Goal: Task Accomplishment & Management: Complete application form

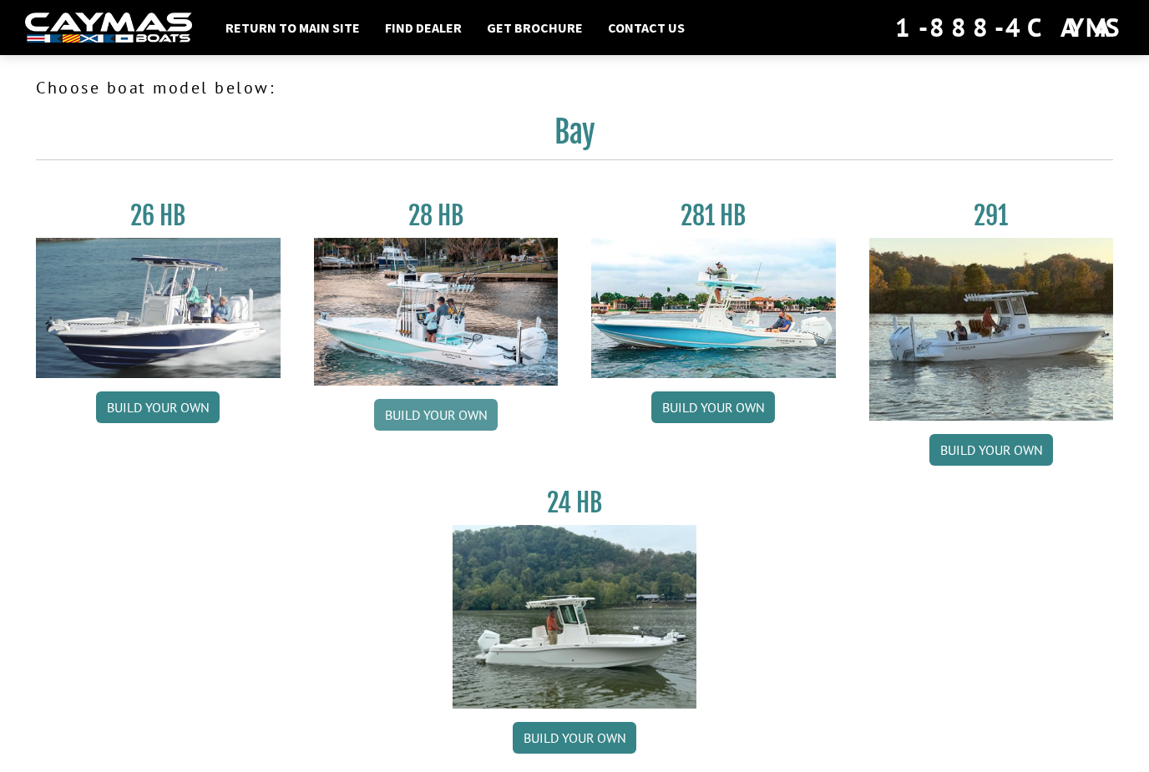
click at [453, 422] on link "Build your own" at bounding box center [436, 415] width 124 height 32
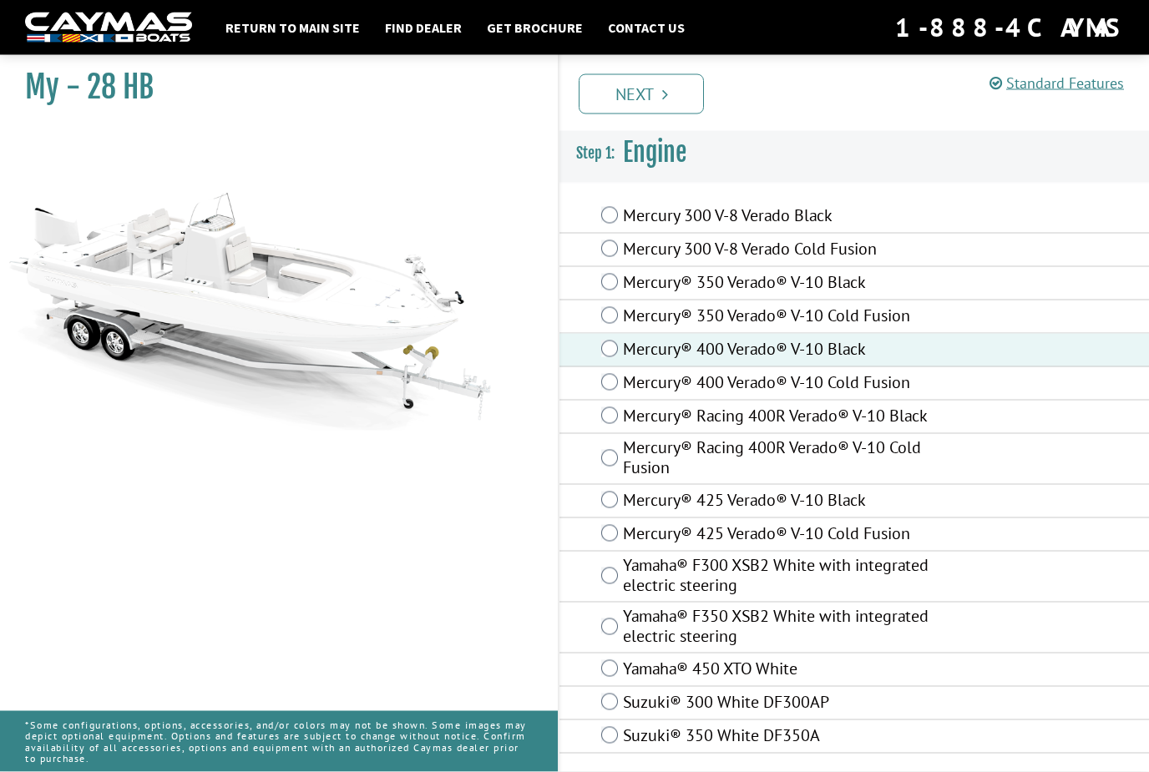
scroll to position [53, 0]
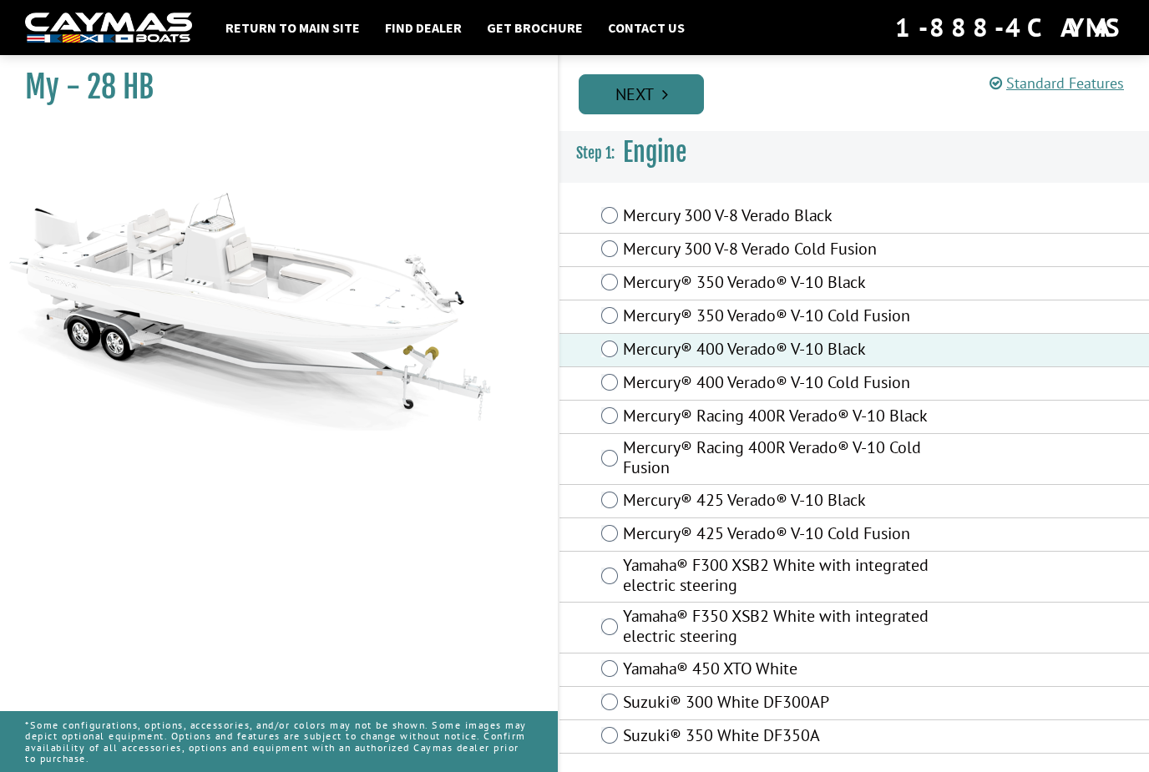
click at [659, 88] on link "Next" at bounding box center [641, 94] width 125 height 40
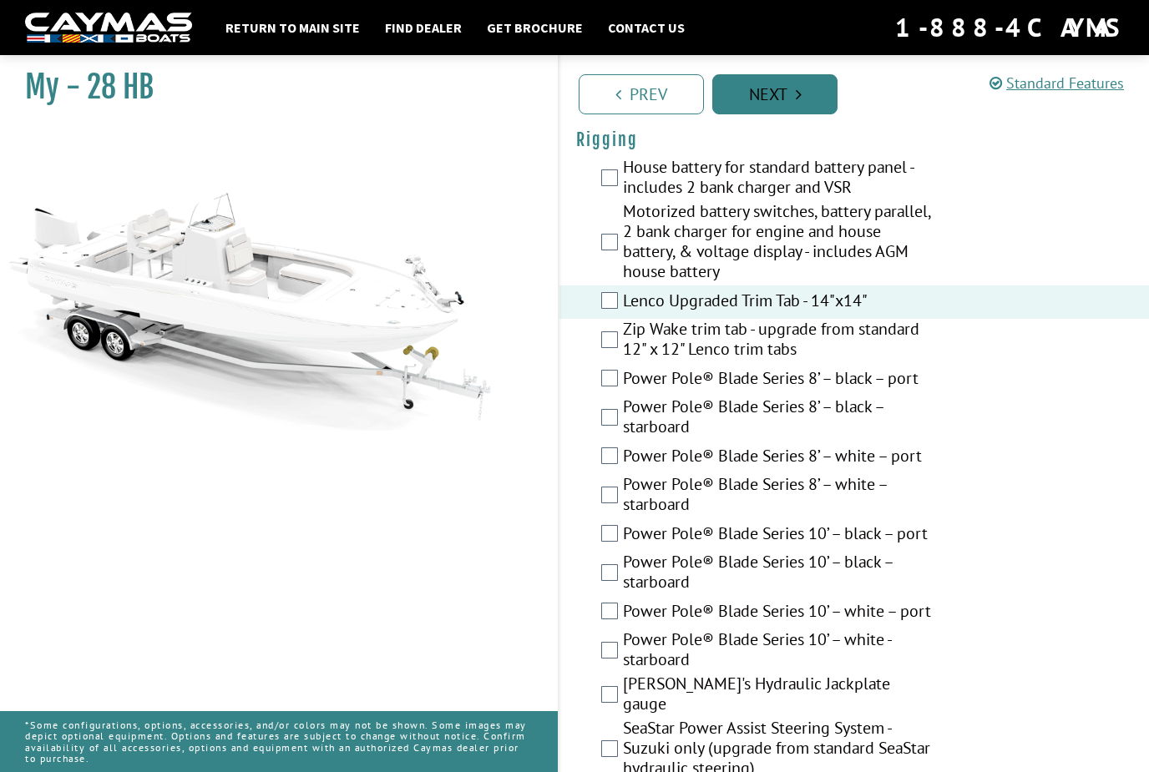
scroll to position [555, 0]
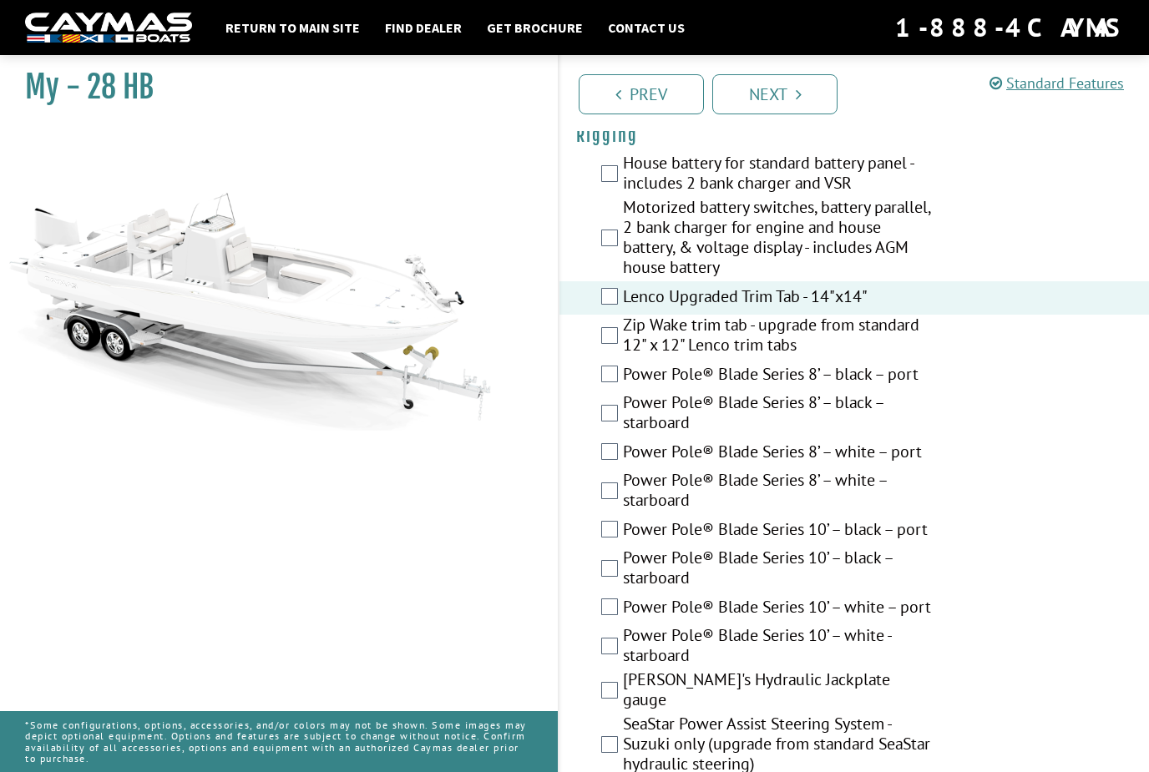
click at [623, 380] on label "Power Pole® Blade Series 8’ – black – port" at bounding box center [780, 376] width 314 height 24
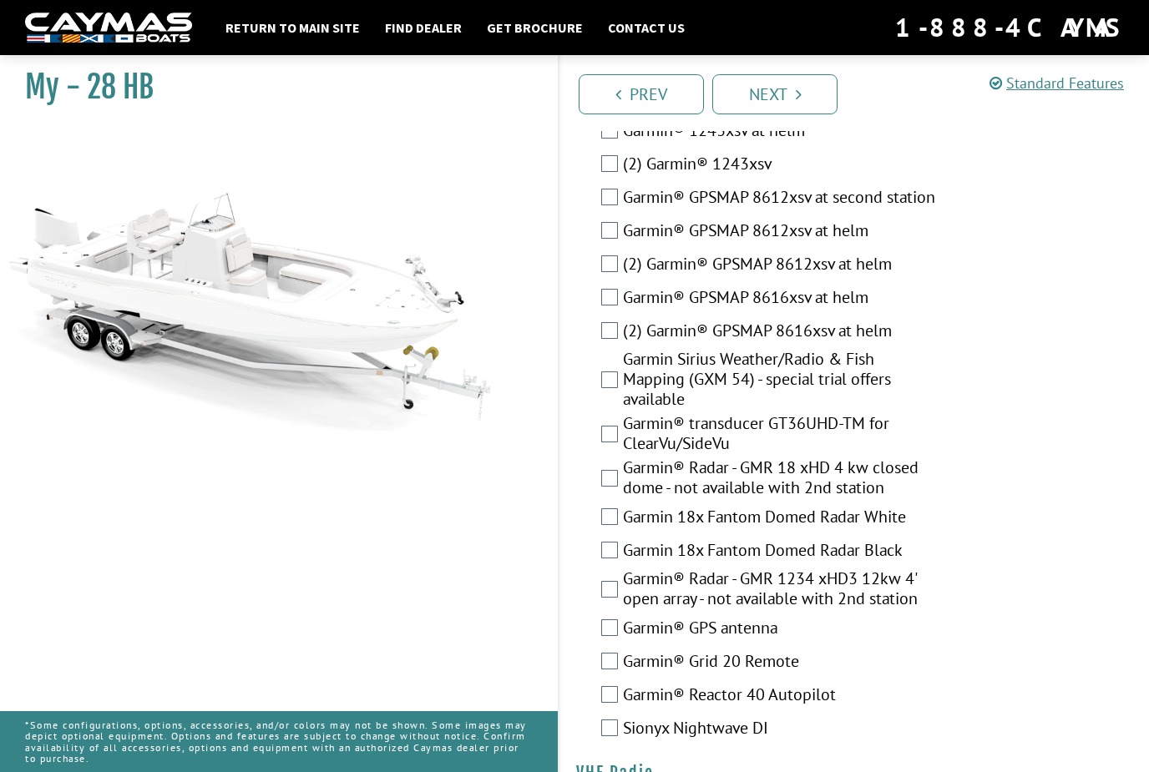
scroll to position [4846, 0]
click at [625, 541] on label "Garmin 18x Fantom Domed Radar Black" at bounding box center [780, 553] width 314 height 24
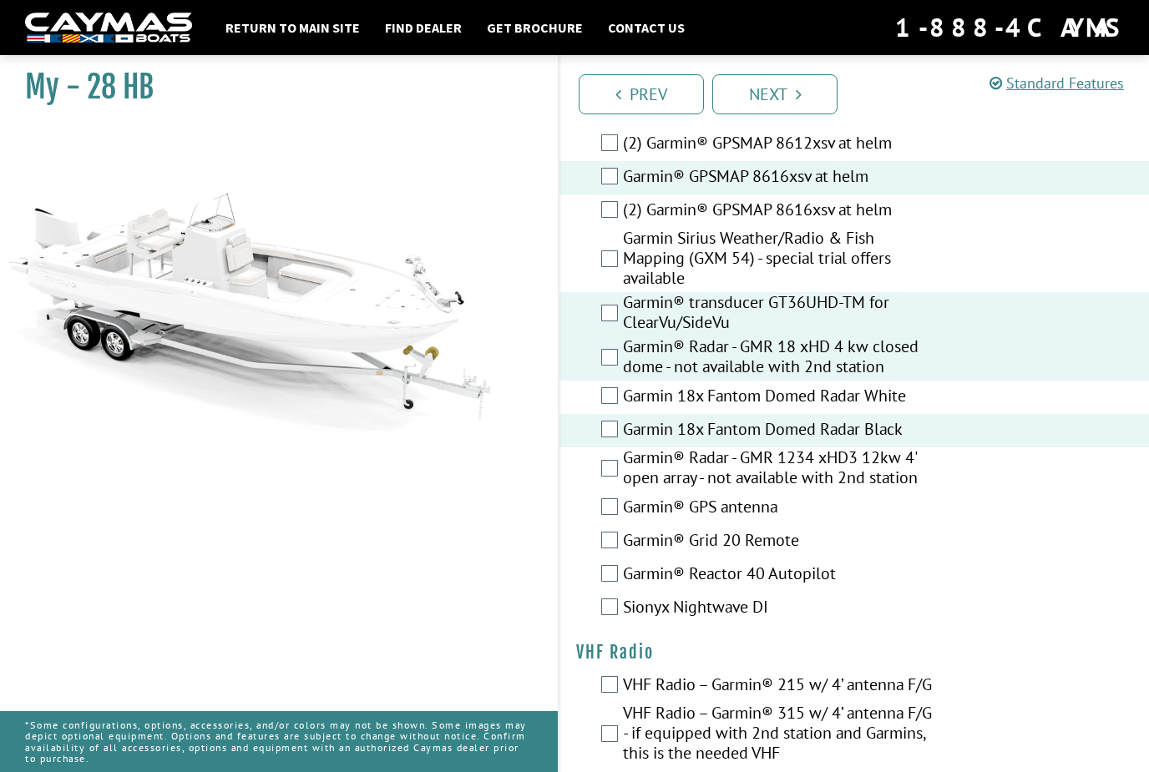
scroll to position [5040, 0]
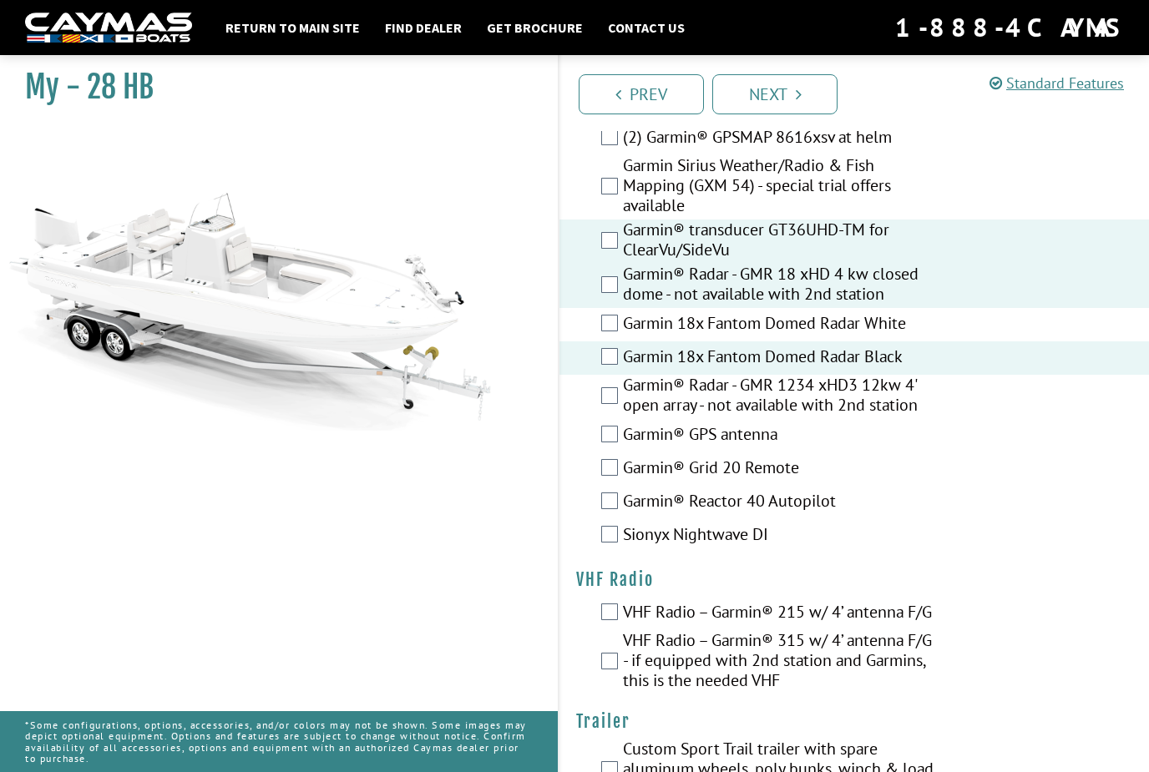
click at [630, 630] on label "VHF Radio – Garmin® 315 w/ 4’ antenna F/G - if equipped with 2nd station and Ga…" at bounding box center [780, 662] width 314 height 64
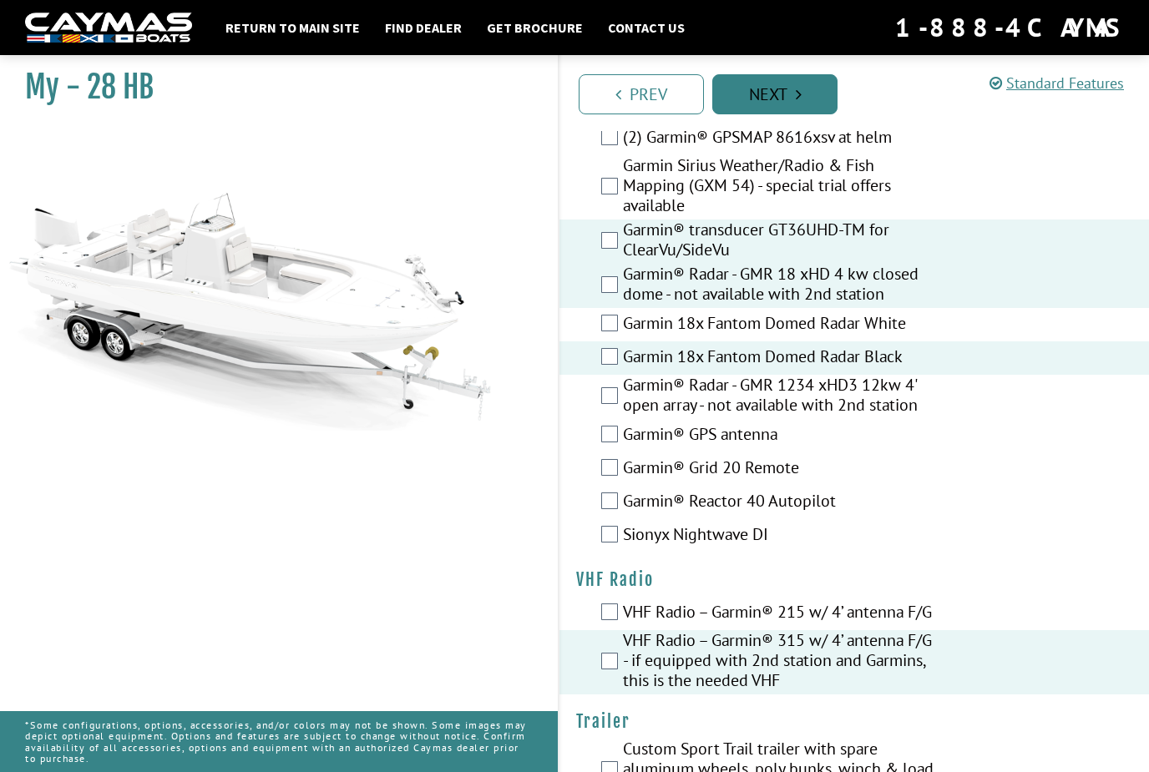
click at [781, 85] on link "Next" at bounding box center [774, 94] width 125 height 40
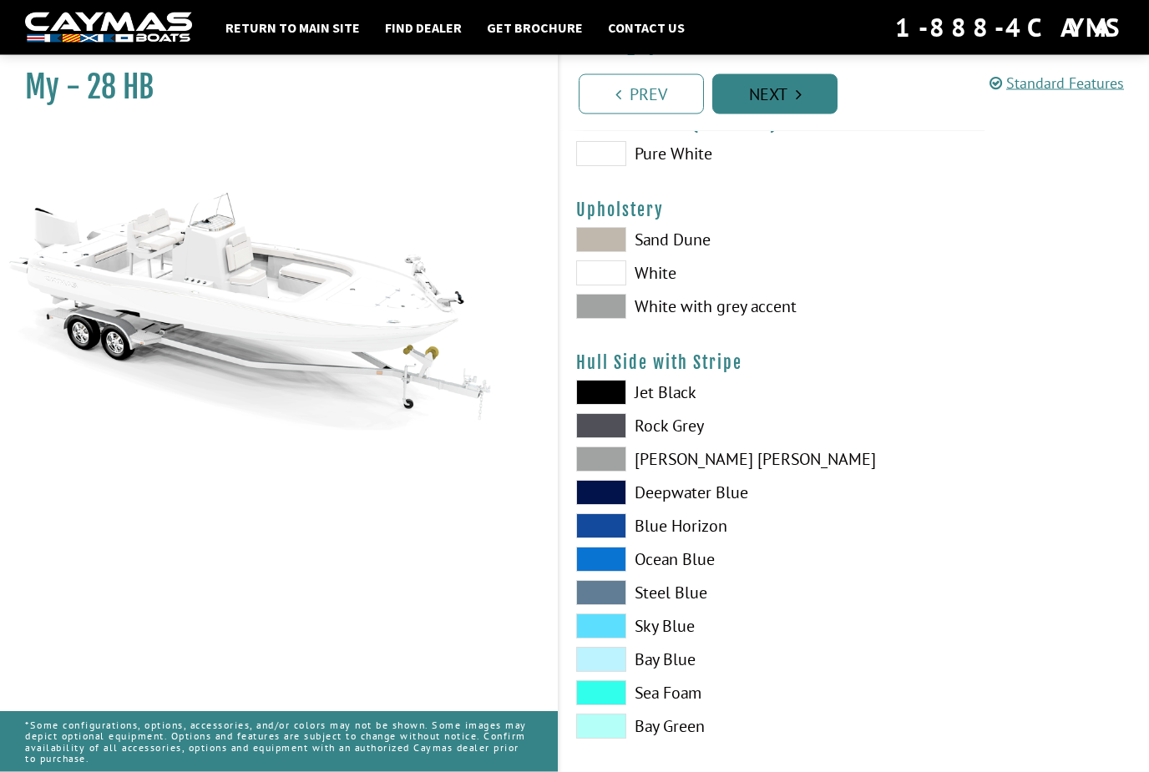
scroll to position [0, 0]
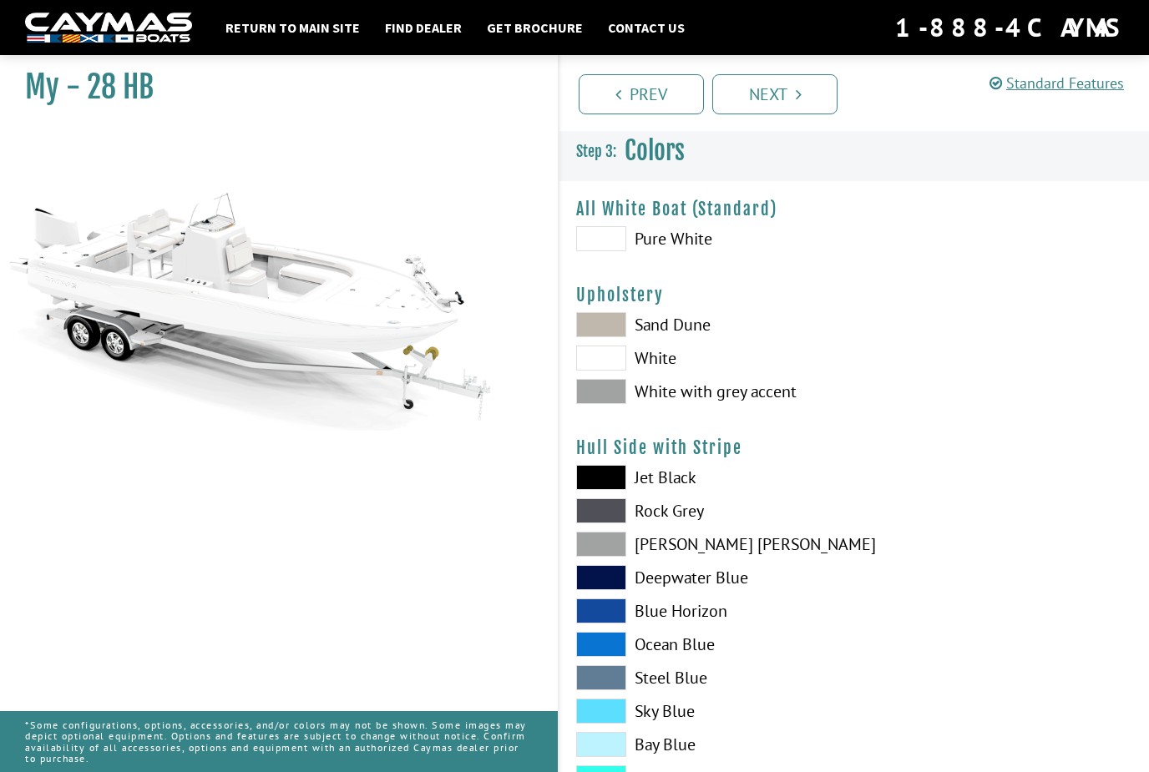
click at [608, 362] on span at bounding box center [601, 358] width 50 height 25
click at [608, 547] on span at bounding box center [601, 544] width 50 height 25
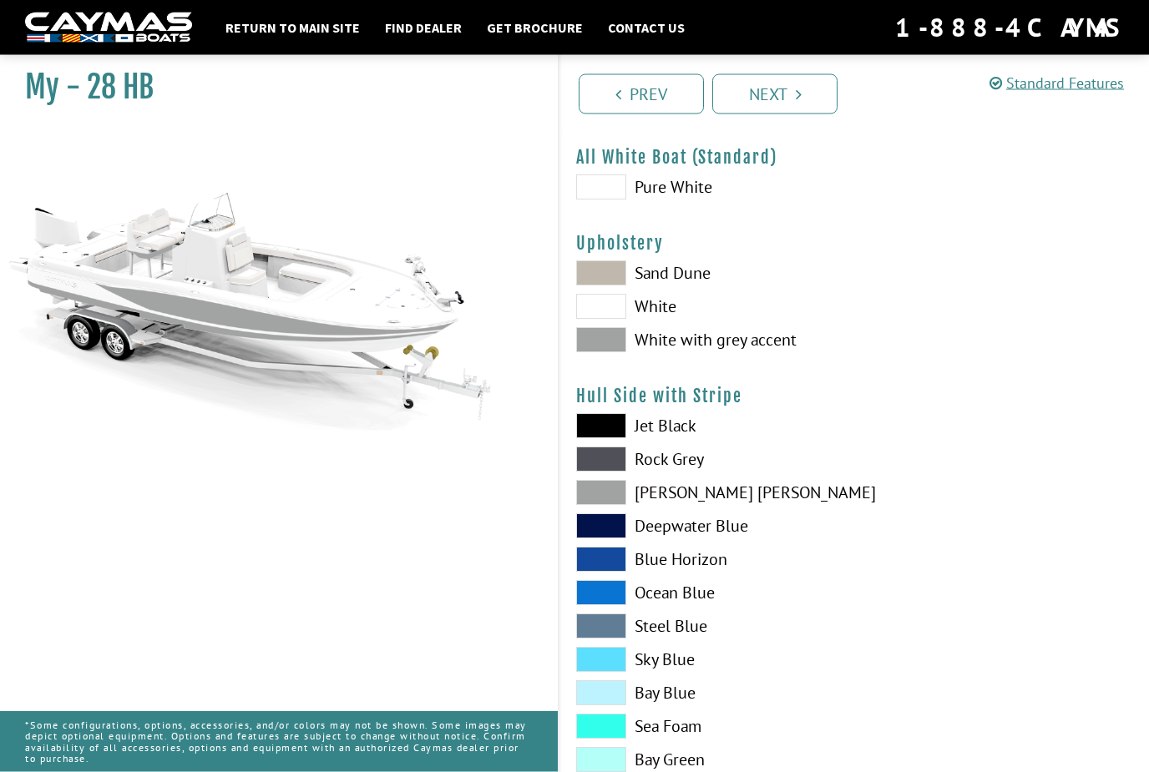
click at [609, 457] on span at bounding box center [601, 460] width 50 height 25
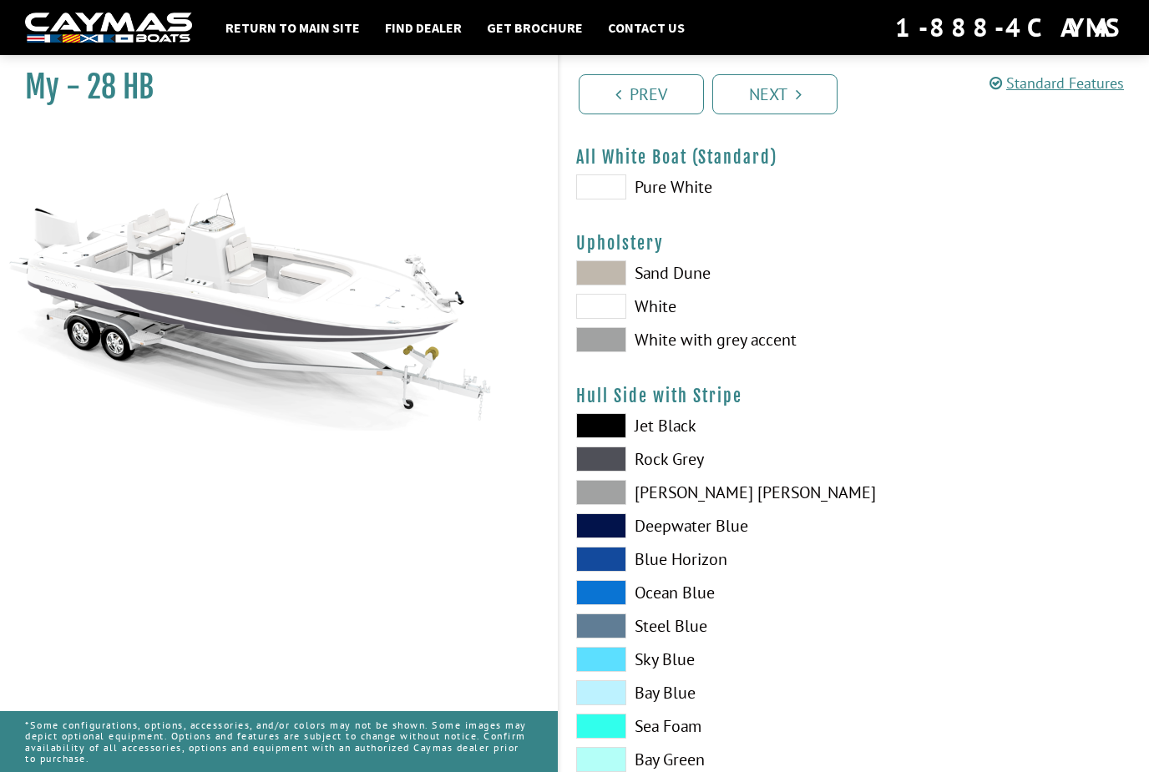
click at [613, 499] on span at bounding box center [601, 492] width 50 height 25
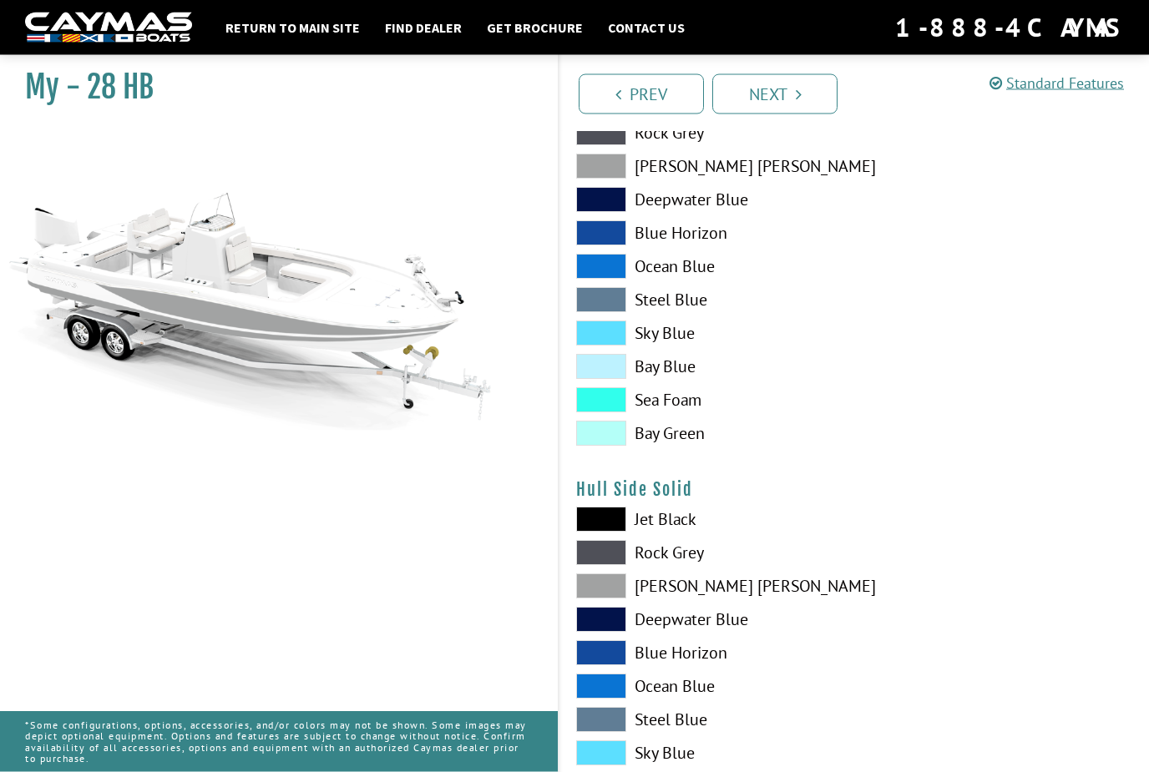
scroll to position [378, 0]
click at [611, 587] on span at bounding box center [601, 586] width 50 height 25
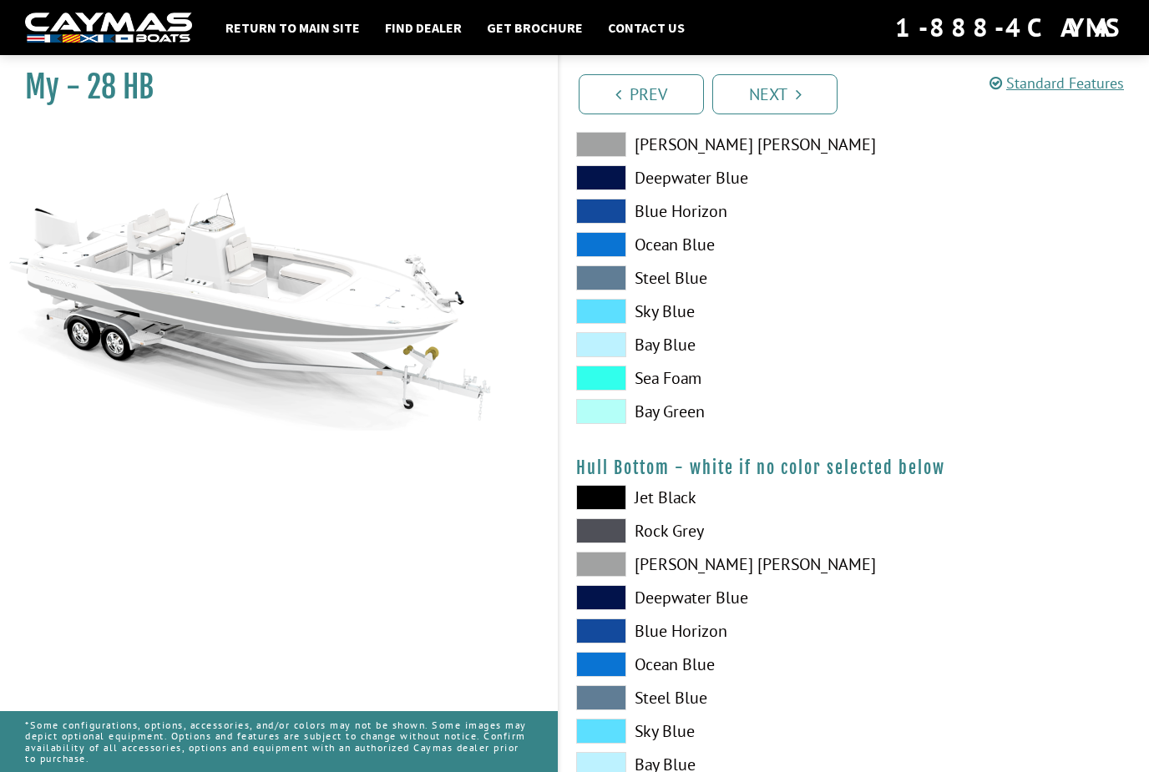
scroll to position [841, 0]
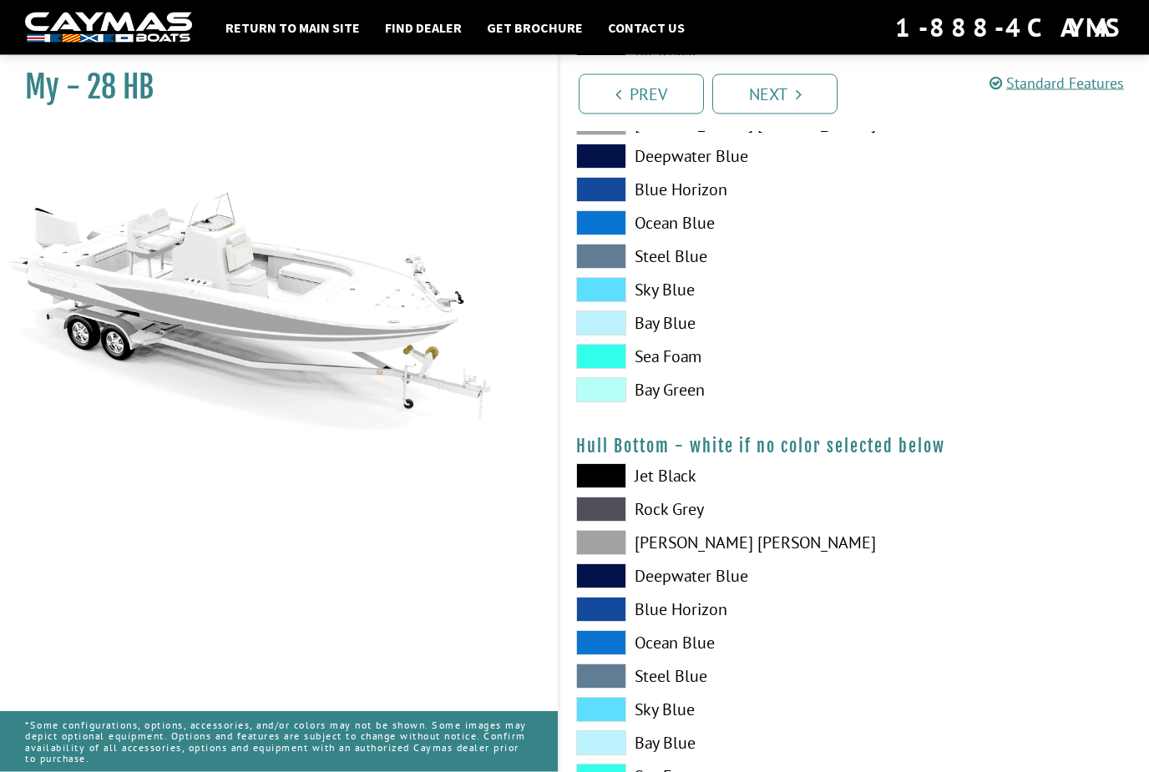
click at [613, 541] on span at bounding box center [601, 543] width 50 height 25
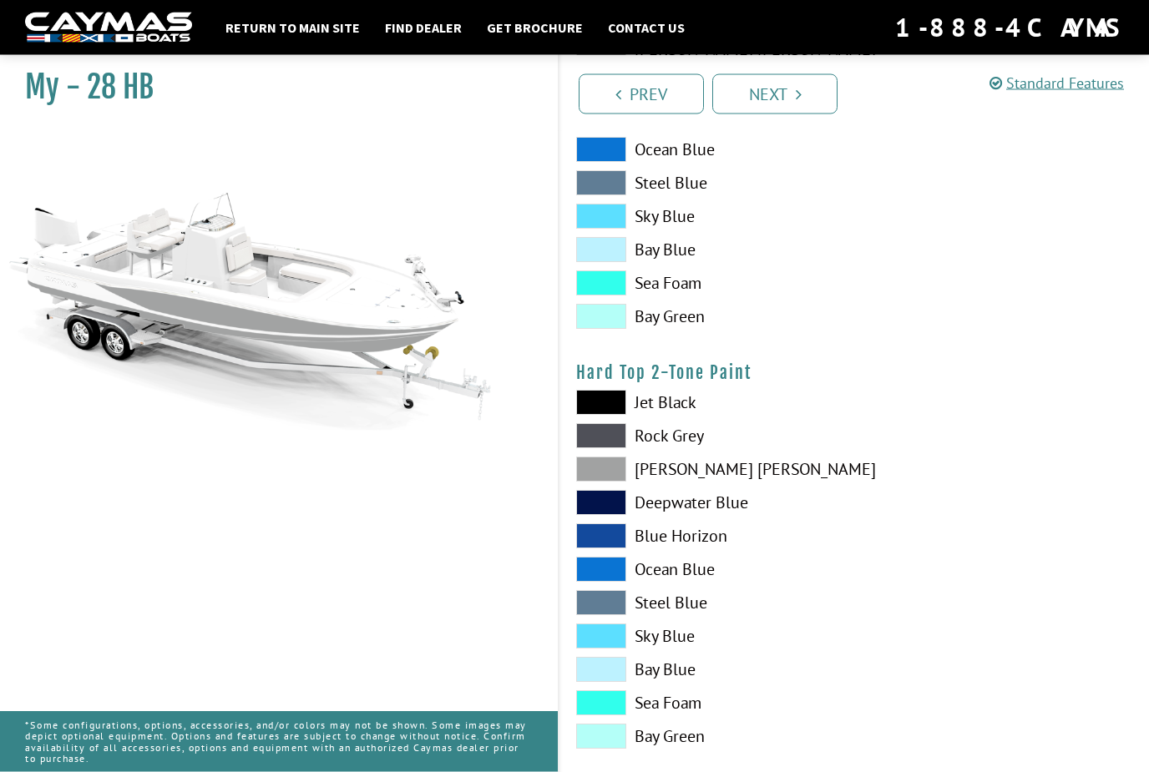
scroll to position [1337, 0]
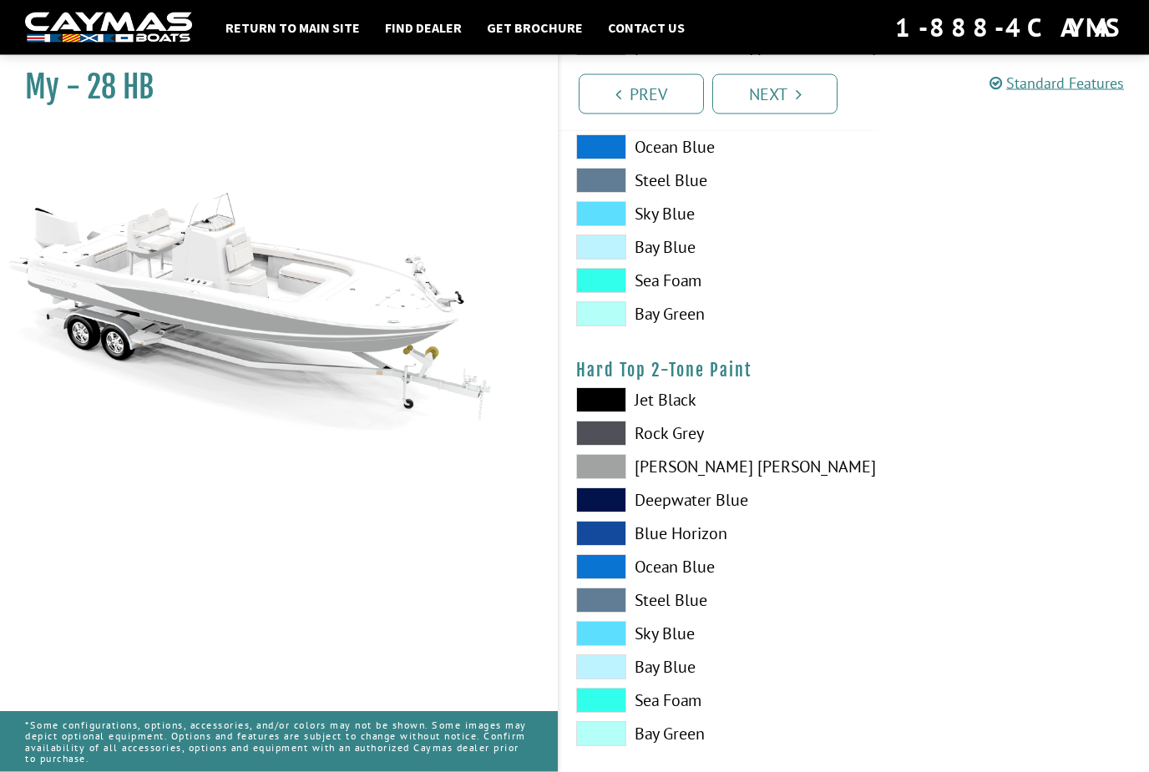
click at [619, 473] on span at bounding box center [601, 467] width 50 height 25
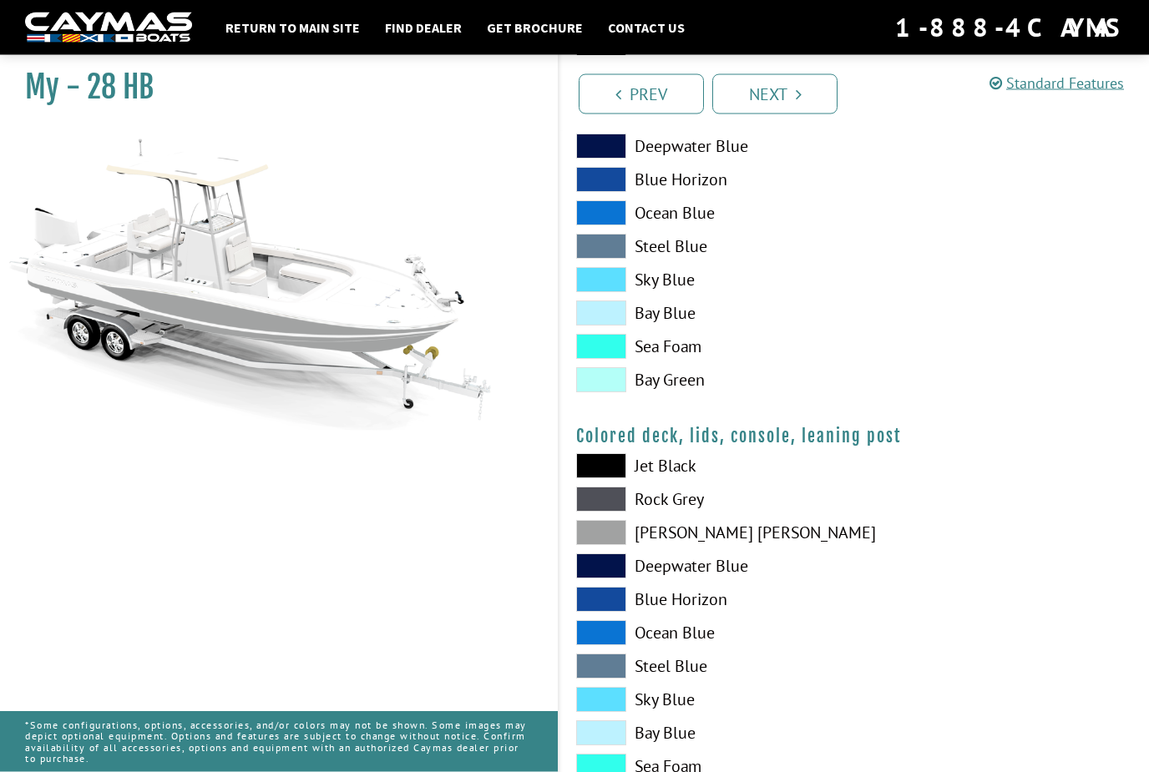
scroll to position [1696, 0]
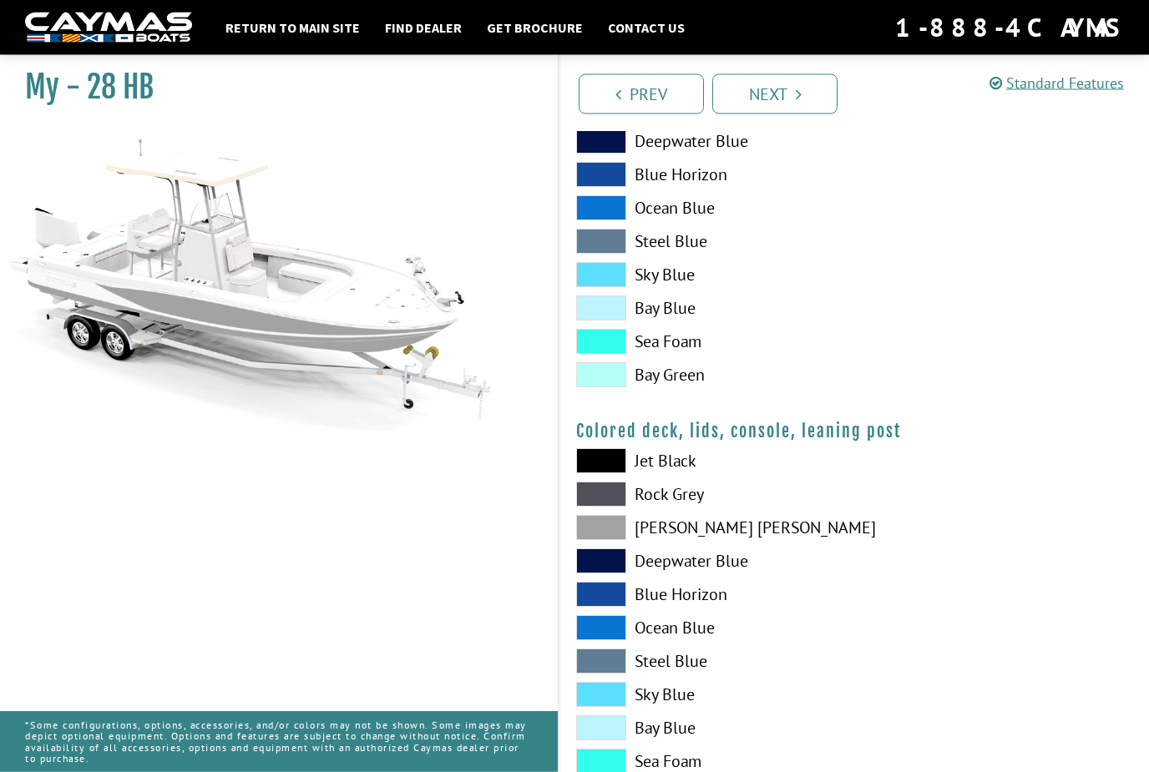
click at [608, 536] on span at bounding box center [601, 528] width 50 height 25
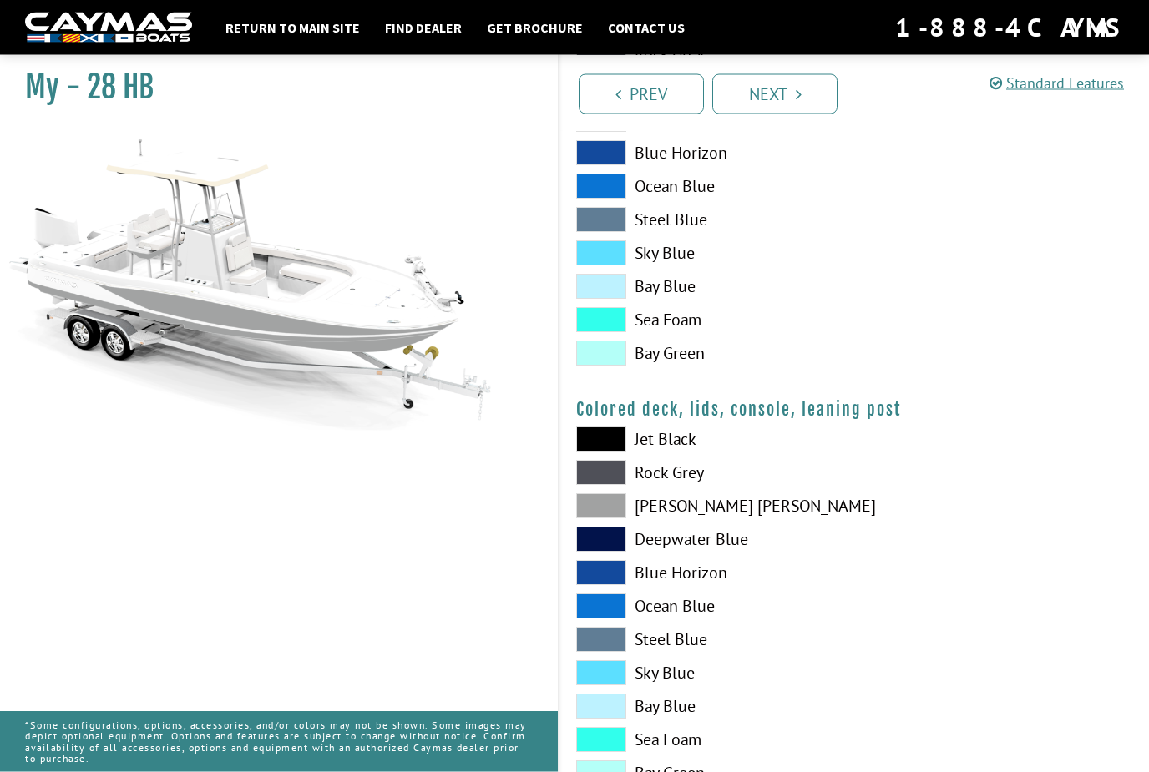
scroll to position [1735, 0]
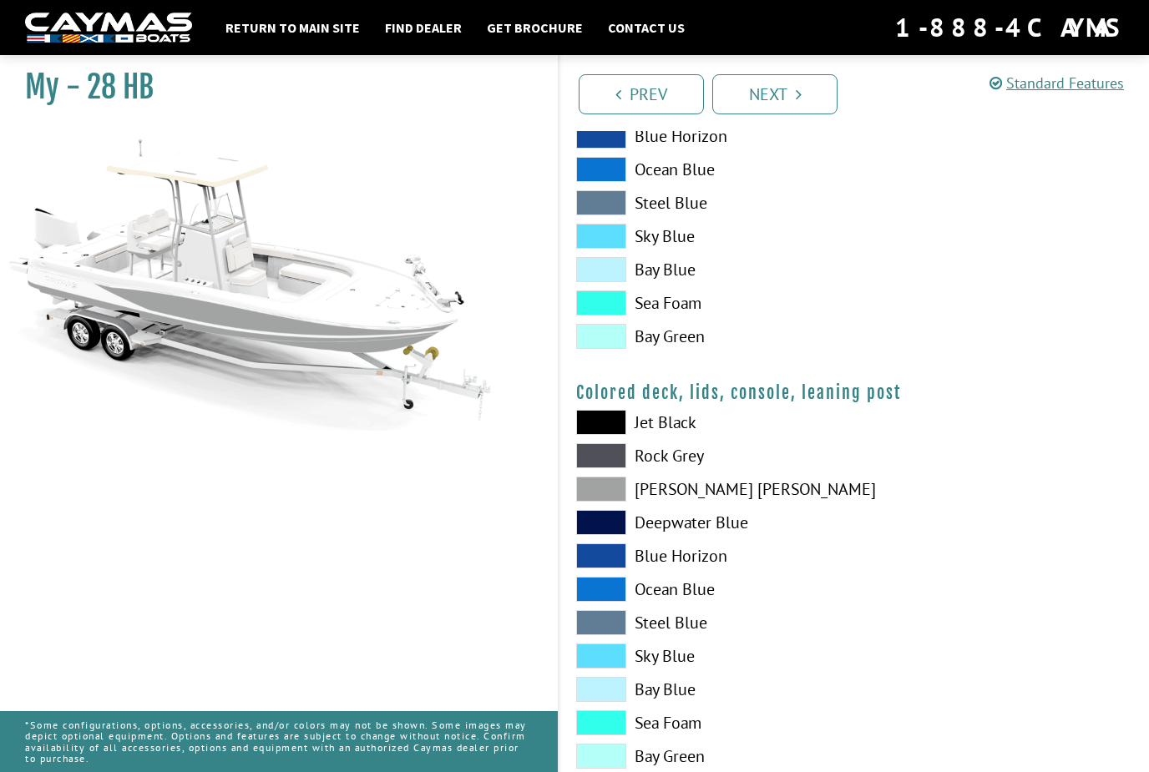
click at [616, 752] on span at bounding box center [601, 756] width 50 height 25
click at [617, 493] on span at bounding box center [601, 489] width 50 height 25
click at [781, 84] on link "Next" at bounding box center [774, 94] width 125 height 40
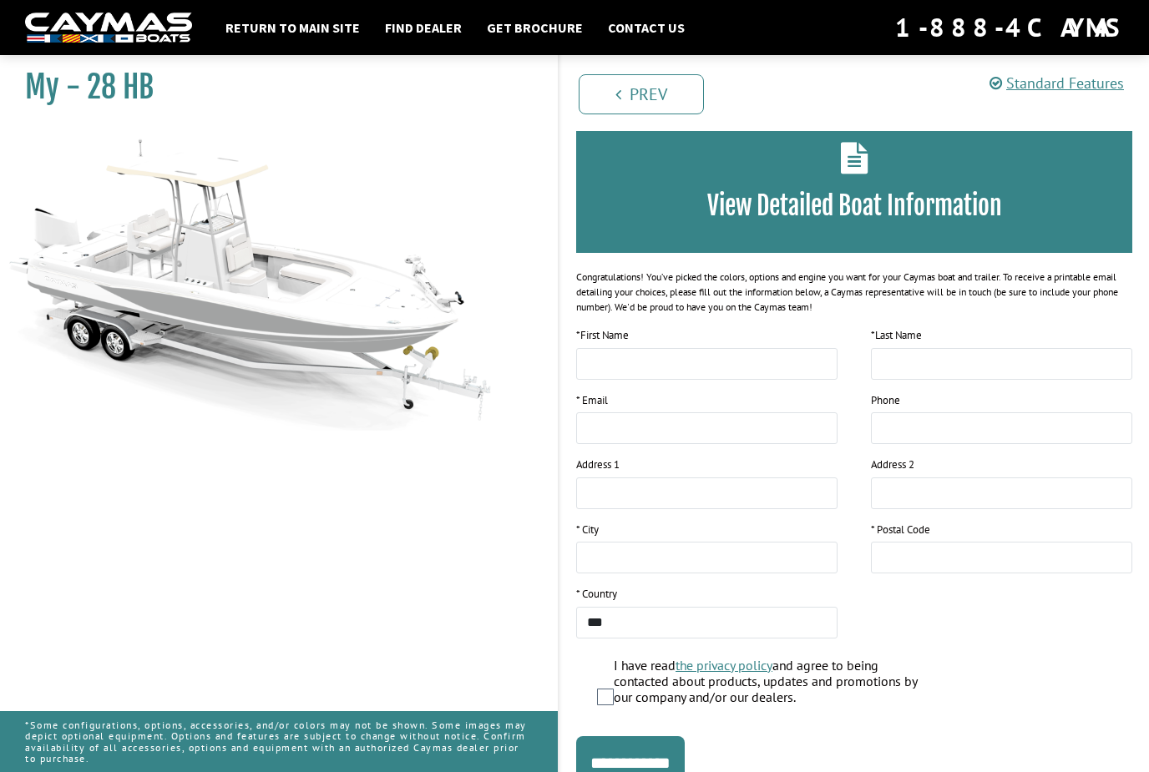
scroll to position [0, 0]
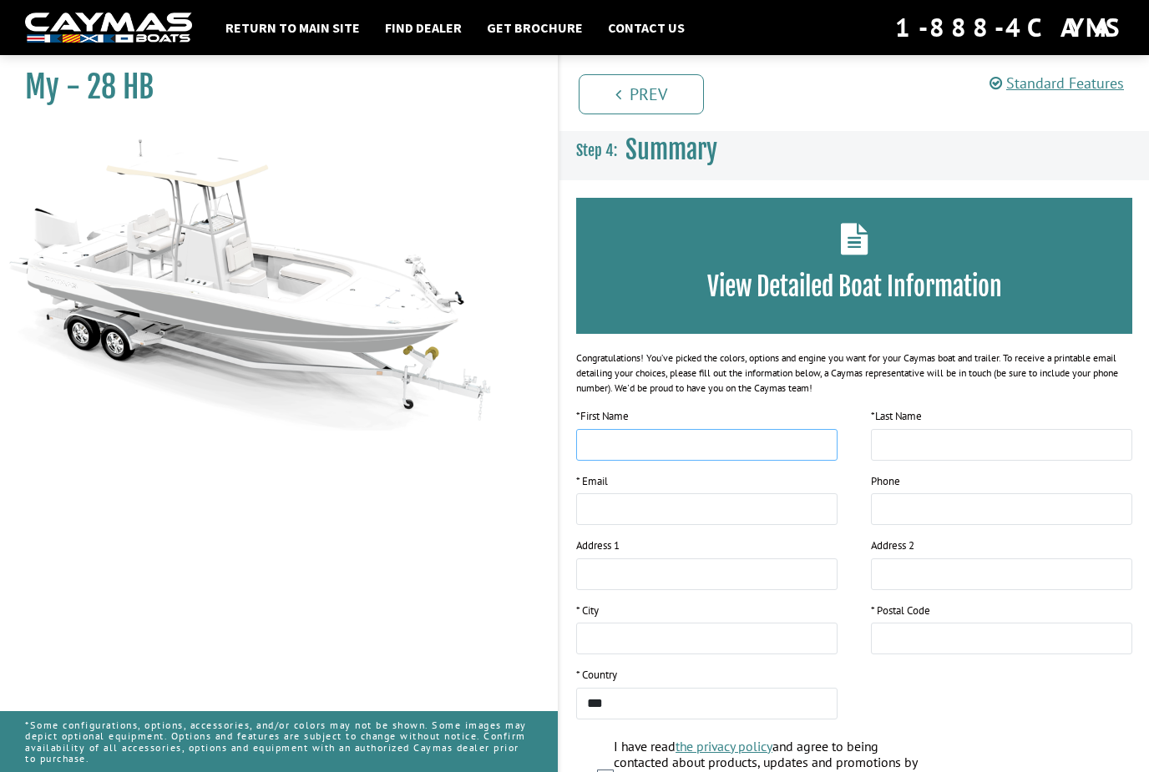
click at [699, 438] on input "text" at bounding box center [706, 445] width 261 height 32
type input "**"
type input "******"
type input "*********"
type input "**********"
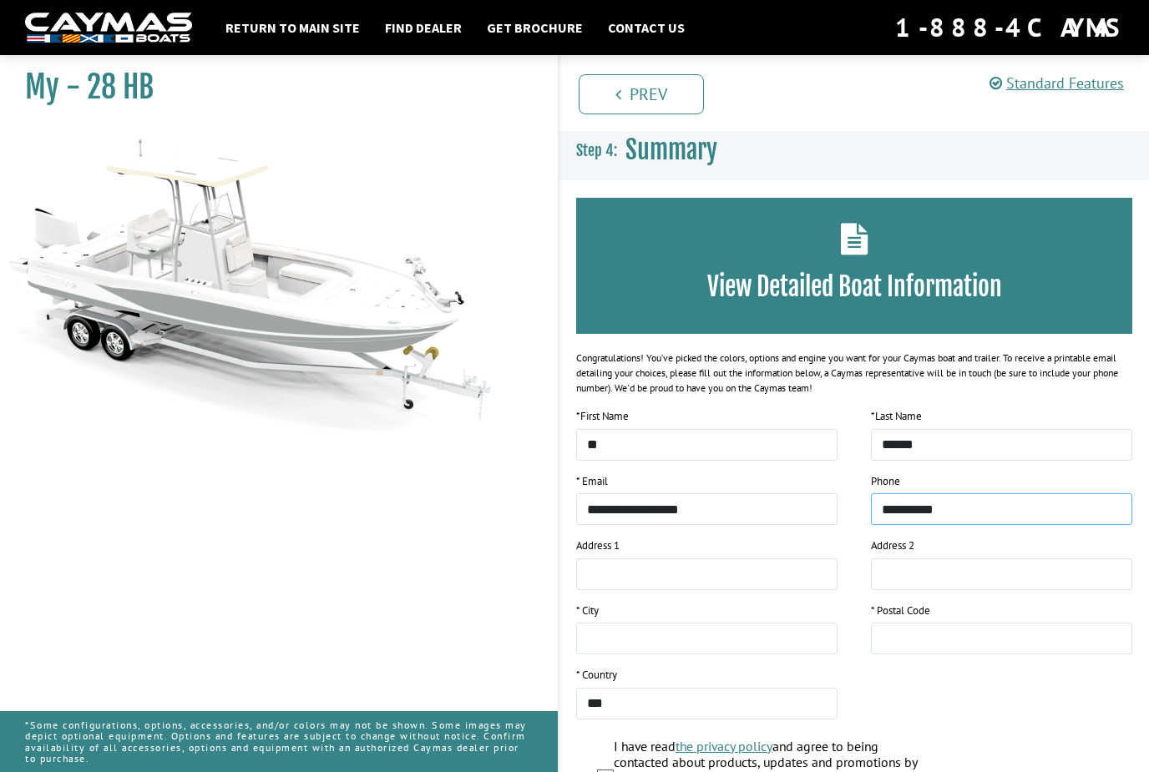
type input "**********"
click at [681, 582] on input "text" at bounding box center [706, 575] width 261 height 32
type input "**********"
type input "*****"
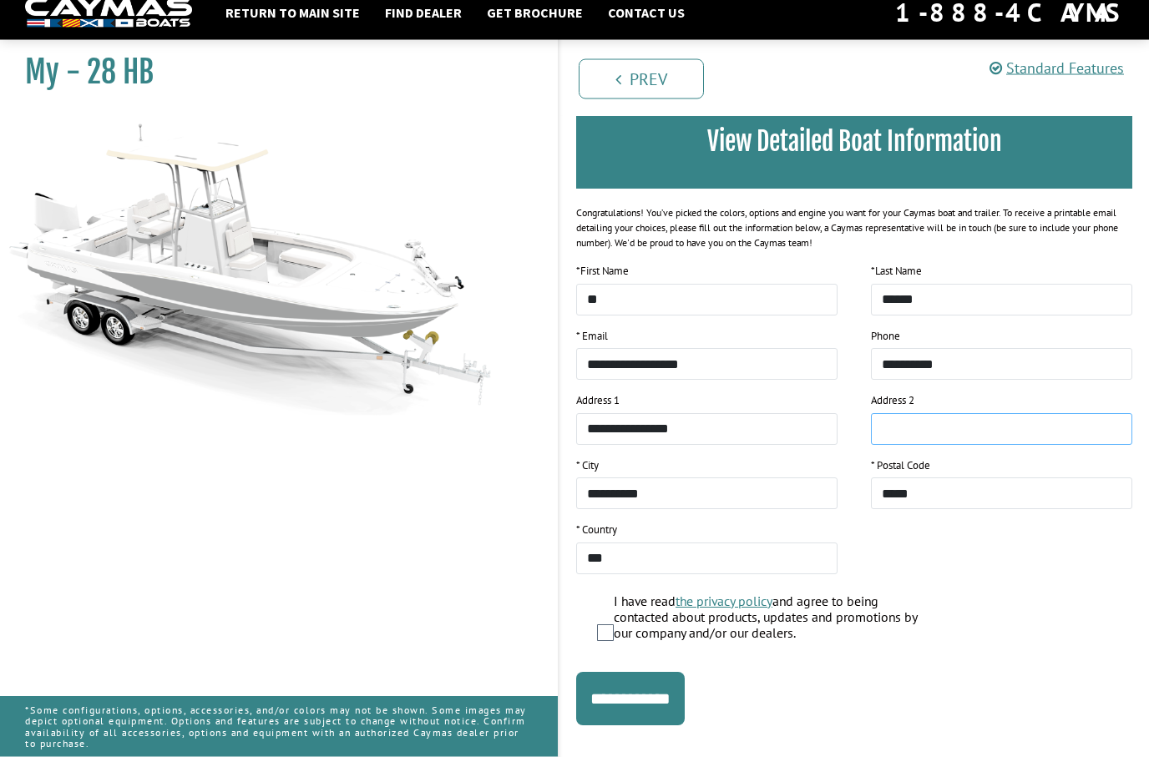
scroll to position [156, 0]
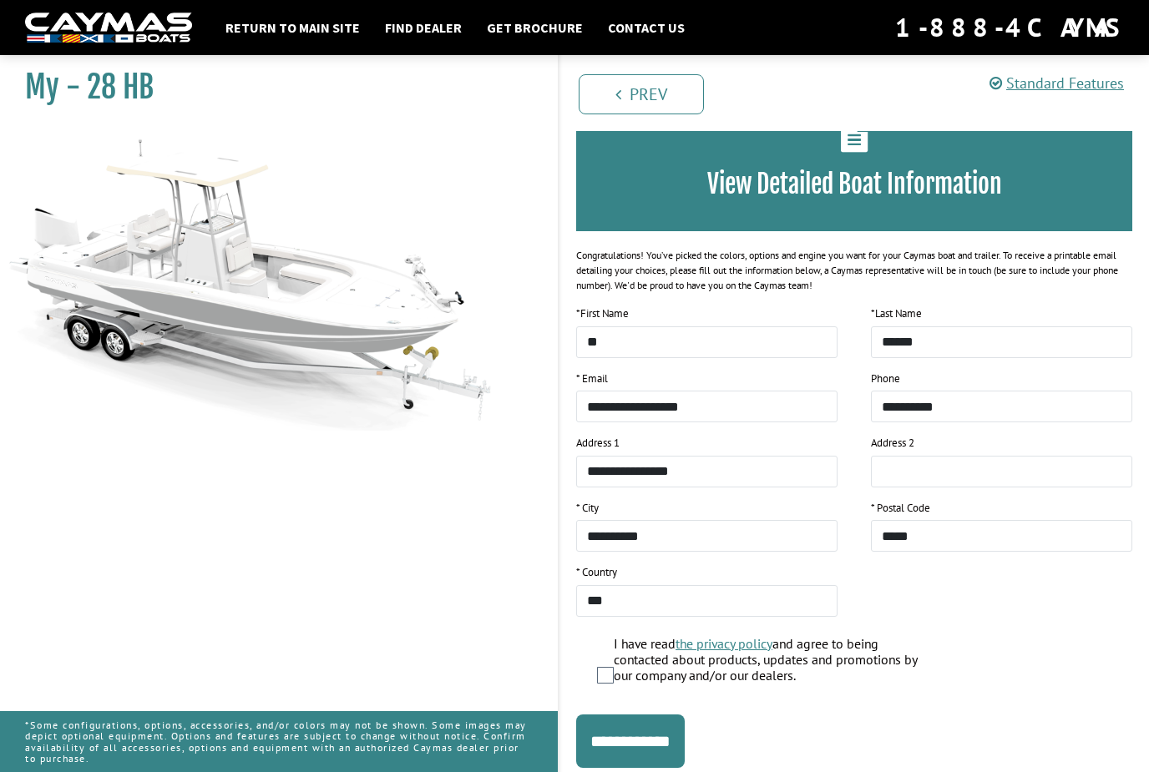
click at [667, 687] on label "I have read the privacy policy and agree to being contacted about products, upd…" at bounding box center [774, 662] width 321 height 53
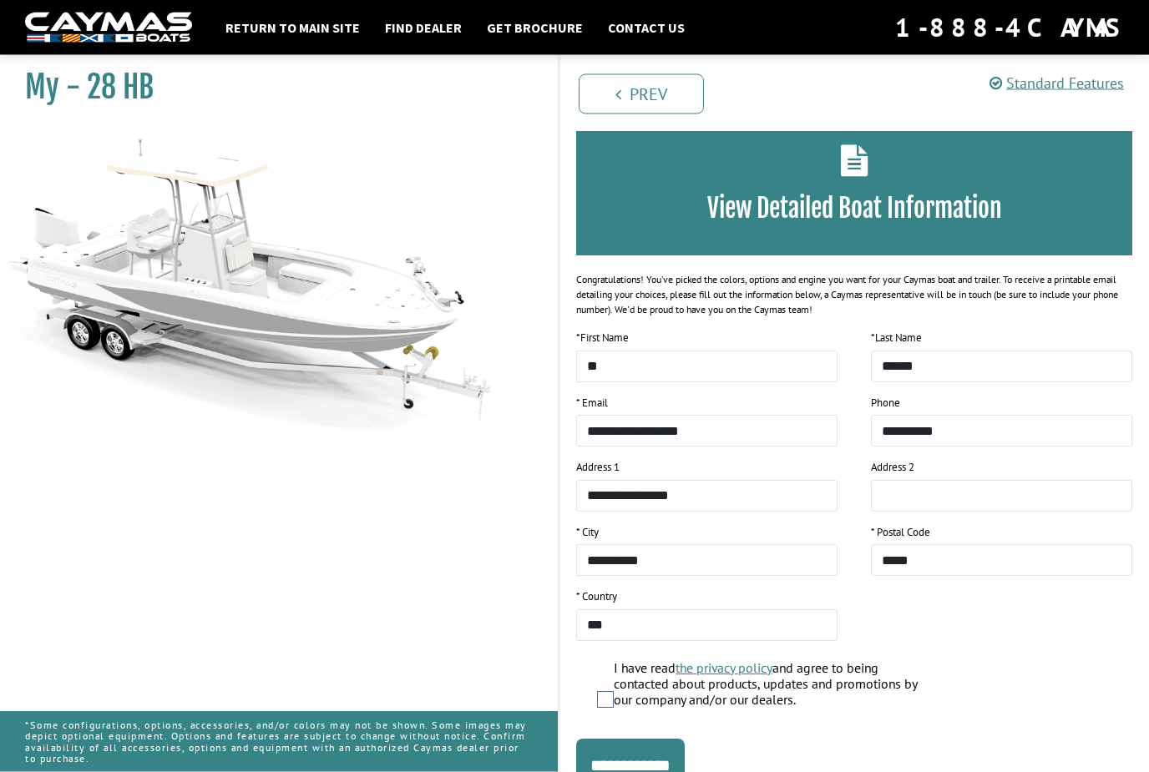
scroll to position [103, 0]
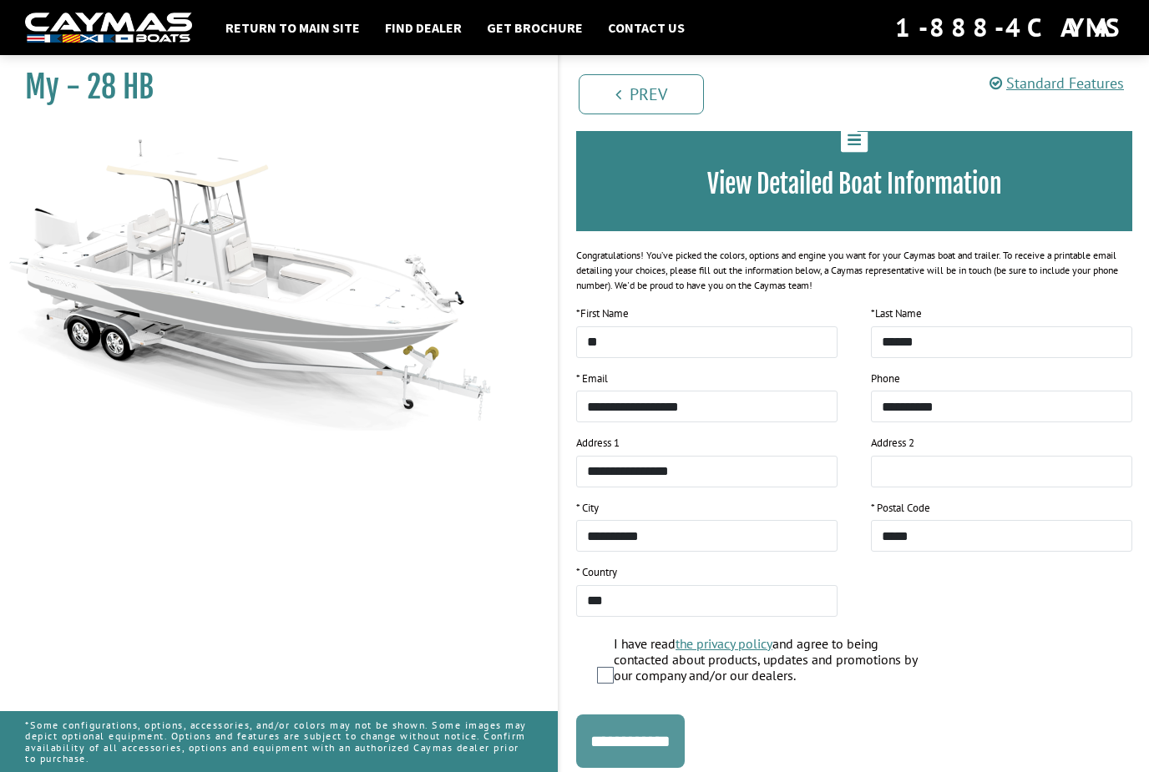
click at [648, 741] on input "**********" at bounding box center [630, 741] width 109 height 53
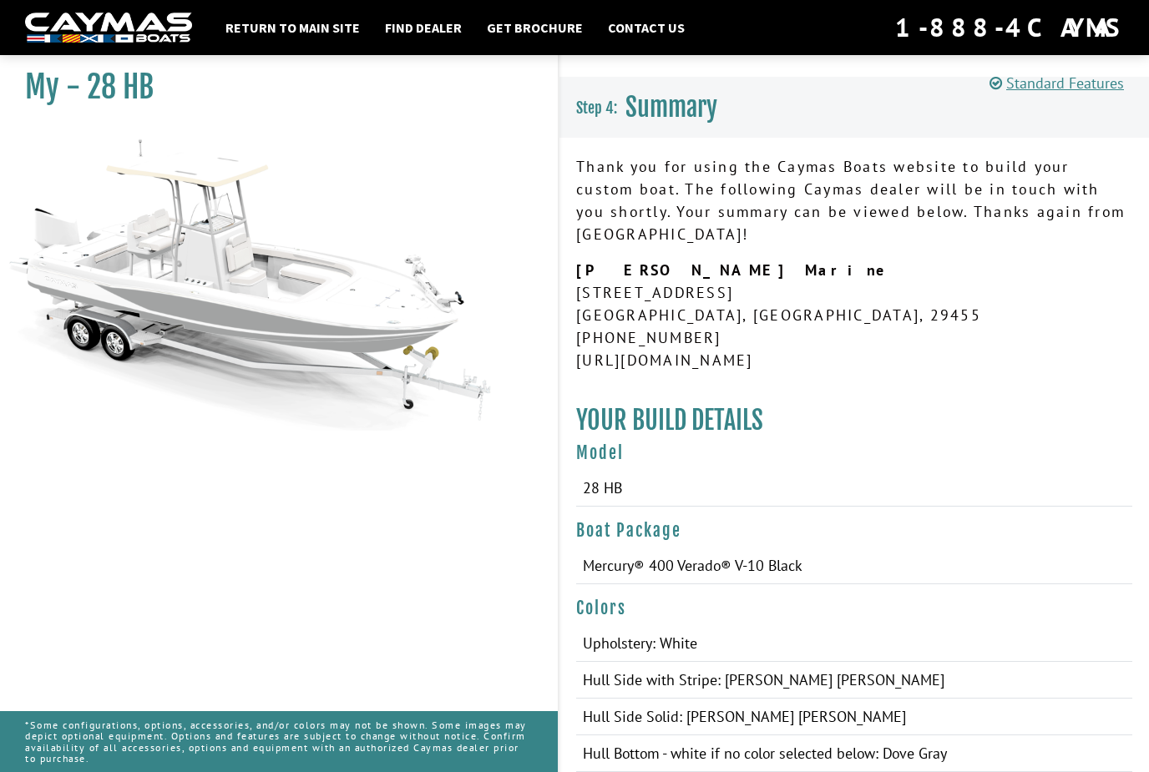
scroll to position [0, 0]
